Goal: Task Accomplishment & Management: Manage account settings

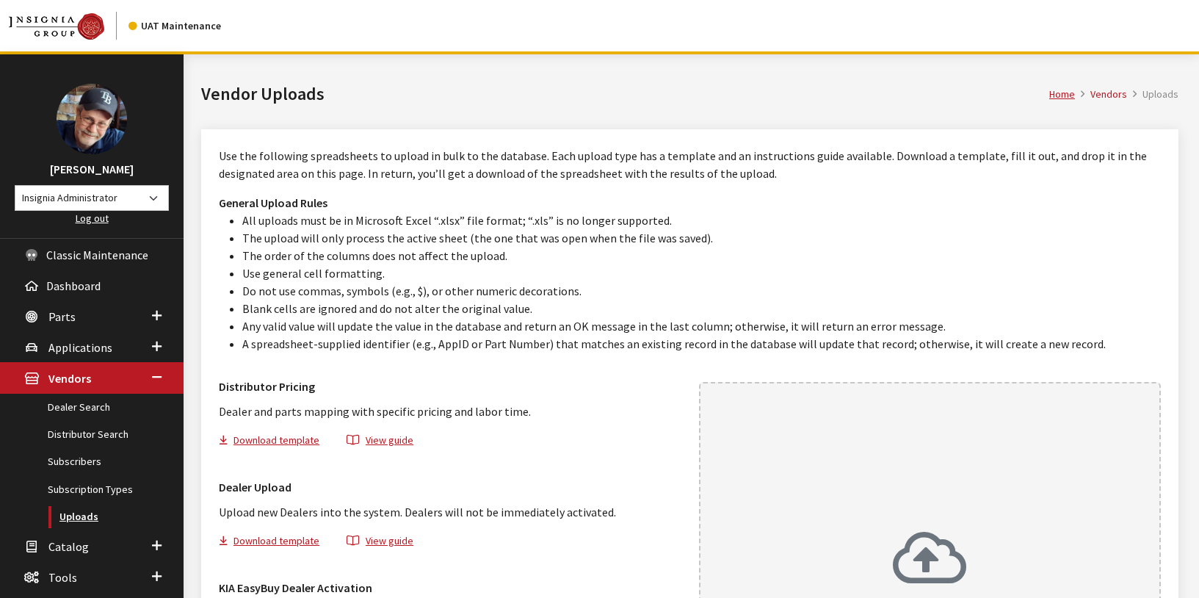
scroll to position [272, 0]
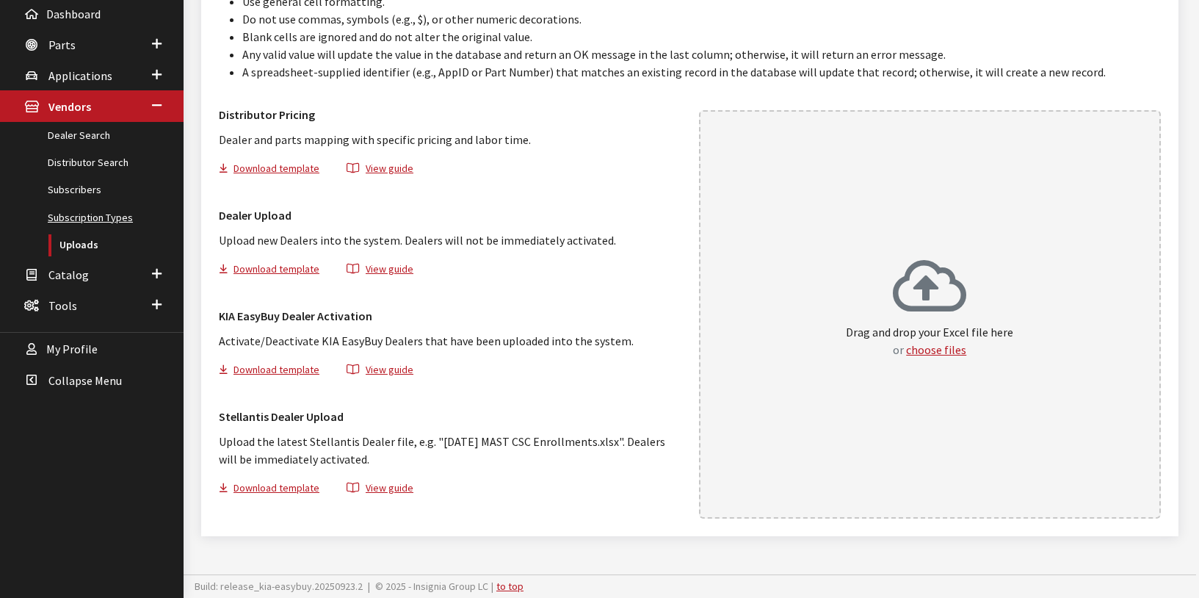
click at [106, 217] on link "Subscription Types" at bounding box center [92, 217] width 184 height 27
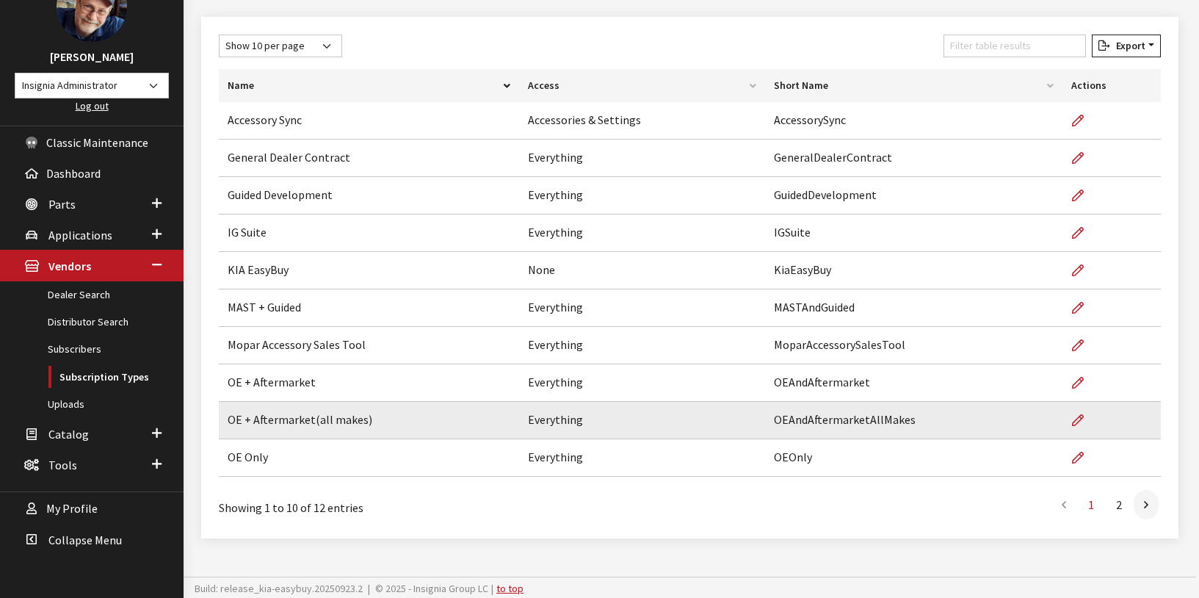
scroll to position [115, 0]
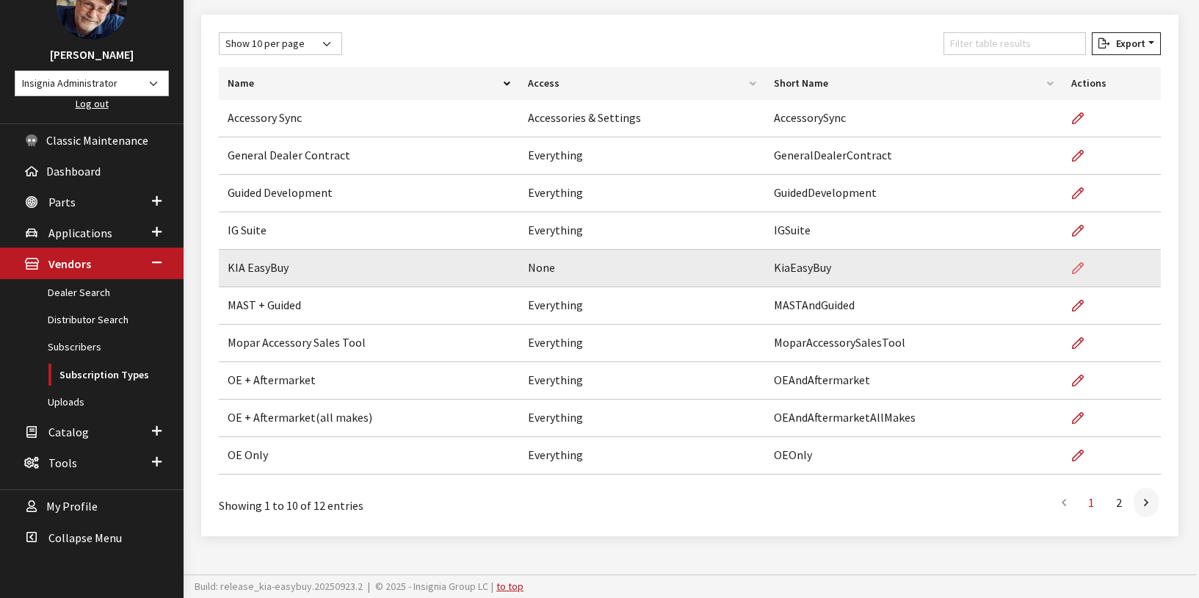
click at [1079, 266] on icon at bounding box center [1078, 269] width 12 height 12
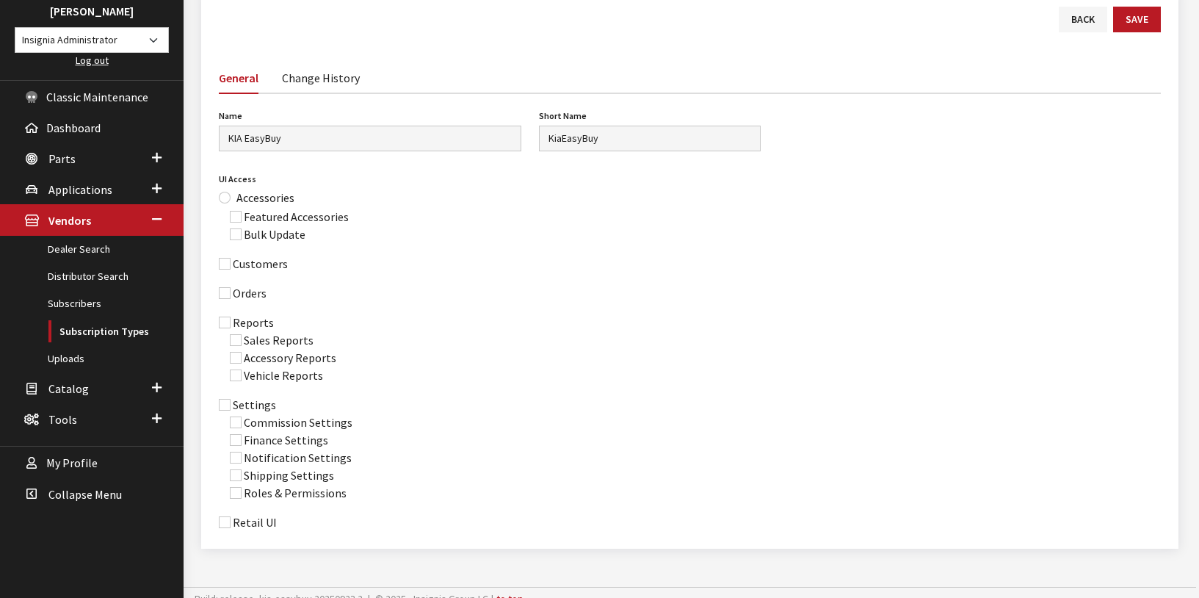
scroll to position [170, 0]
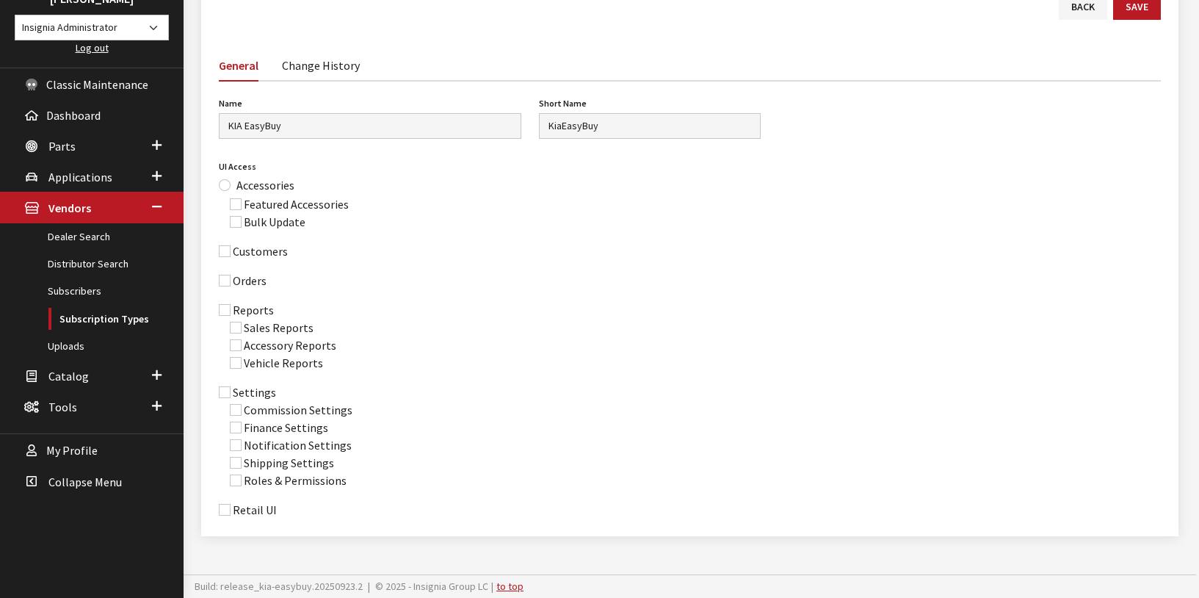
click at [275, 186] on label "Accessories" at bounding box center [265, 185] width 58 height 18
click at [231, 186] on input "Accessories" at bounding box center [225, 185] width 12 height 12
click at [252, 187] on label "Accessories" at bounding box center [265, 185] width 58 height 18
click at [231, 187] on input "Accessories" at bounding box center [225, 185] width 12 height 12
checkbox input "false"
